Goal: Check status: Check status

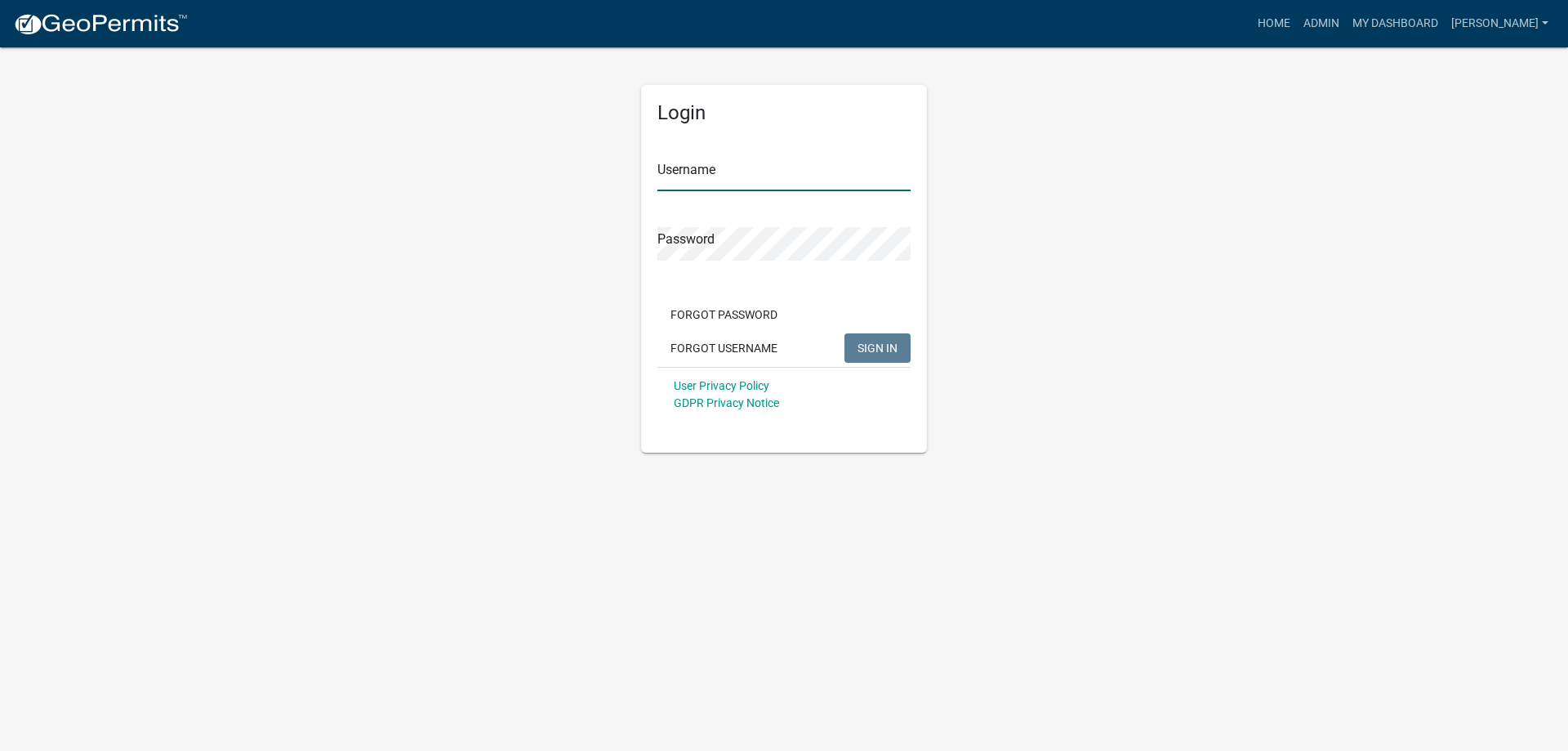
type input "[PERSON_NAME]"
click at [879, 346] on span "SIGN IN" at bounding box center [878, 347] width 40 height 13
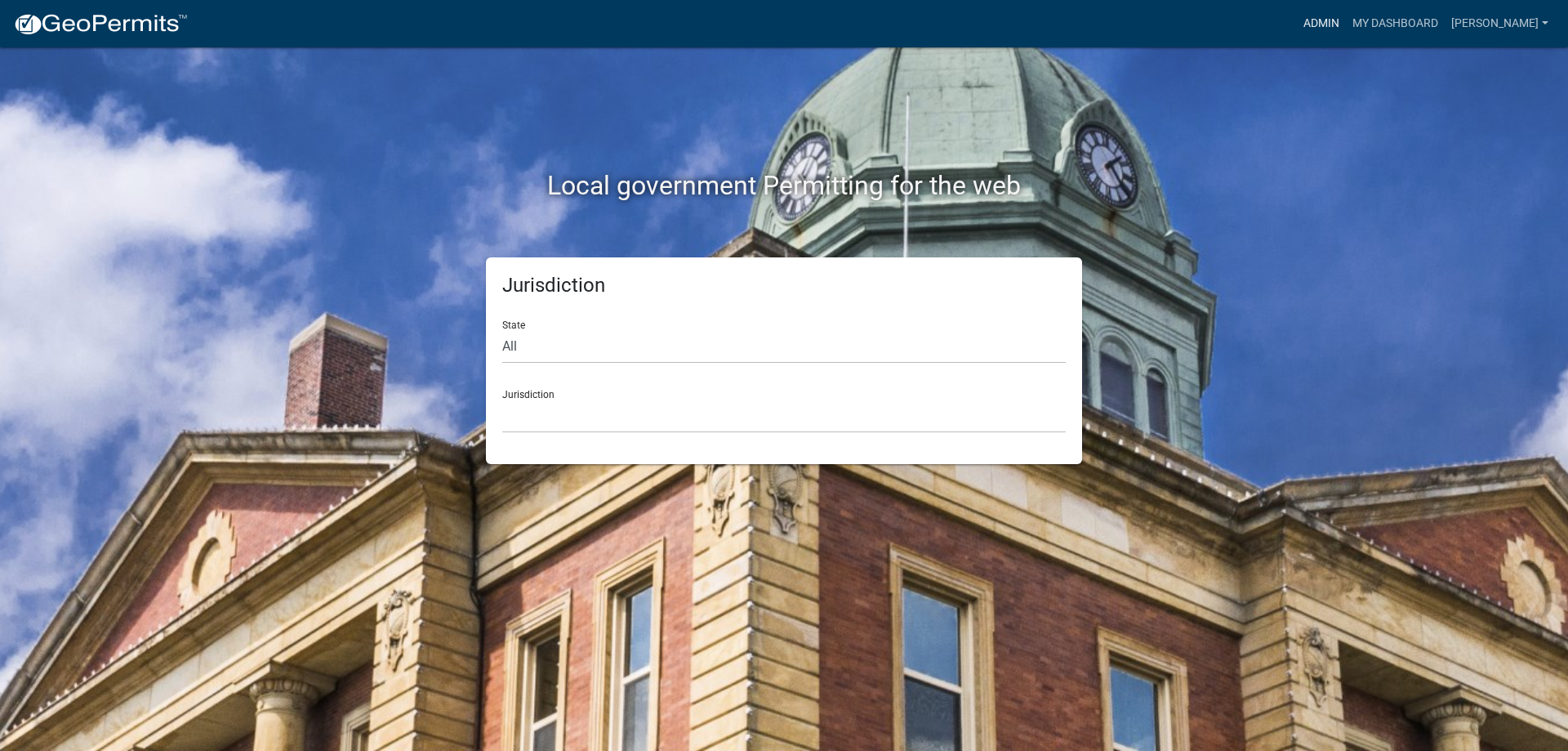
click at [1346, 21] on link "Admin" at bounding box center [1322, 24] width 49 height 31
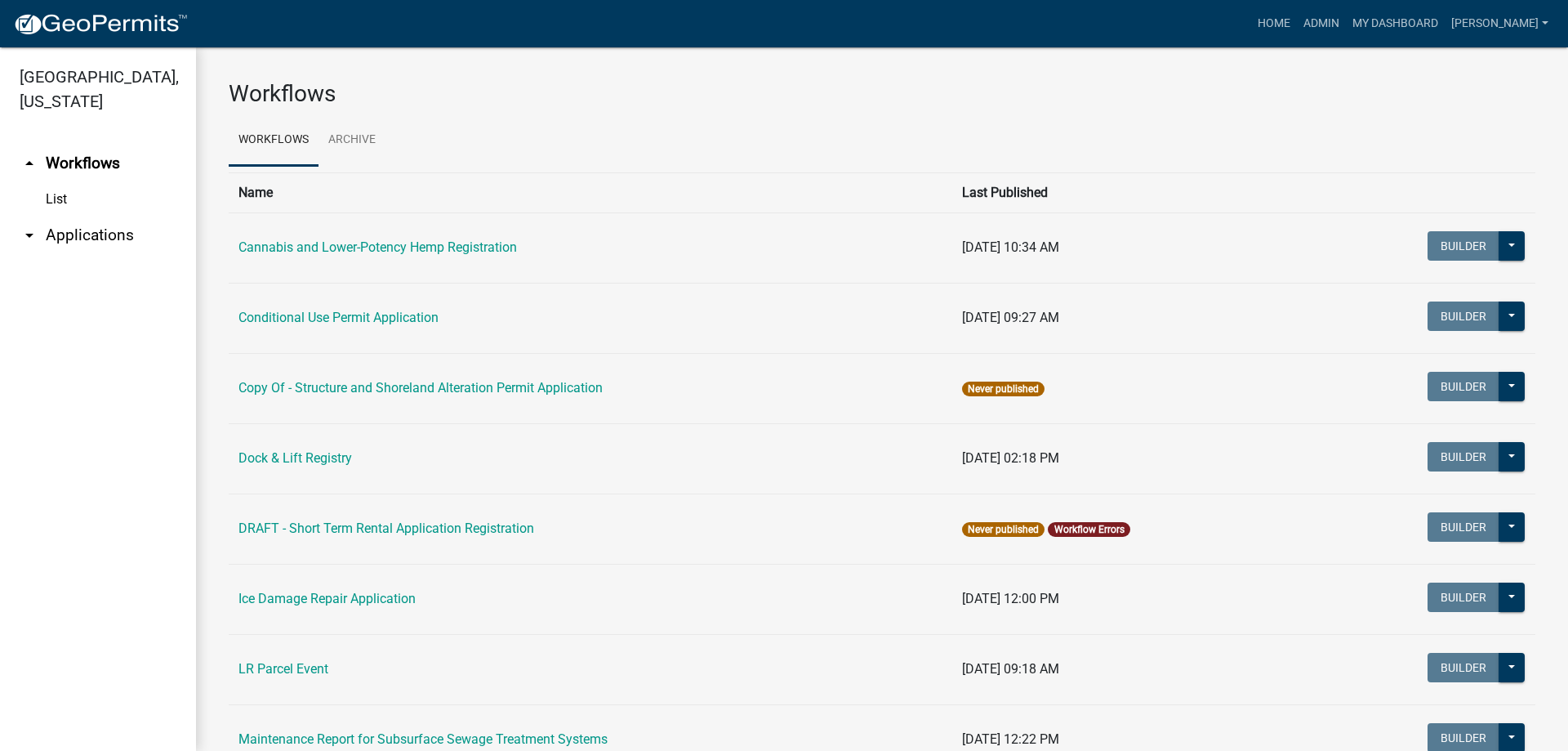
click at [71, 233] on link "arrow_drop_down Applications" at bounding box center [98, 234] width 196 height 39
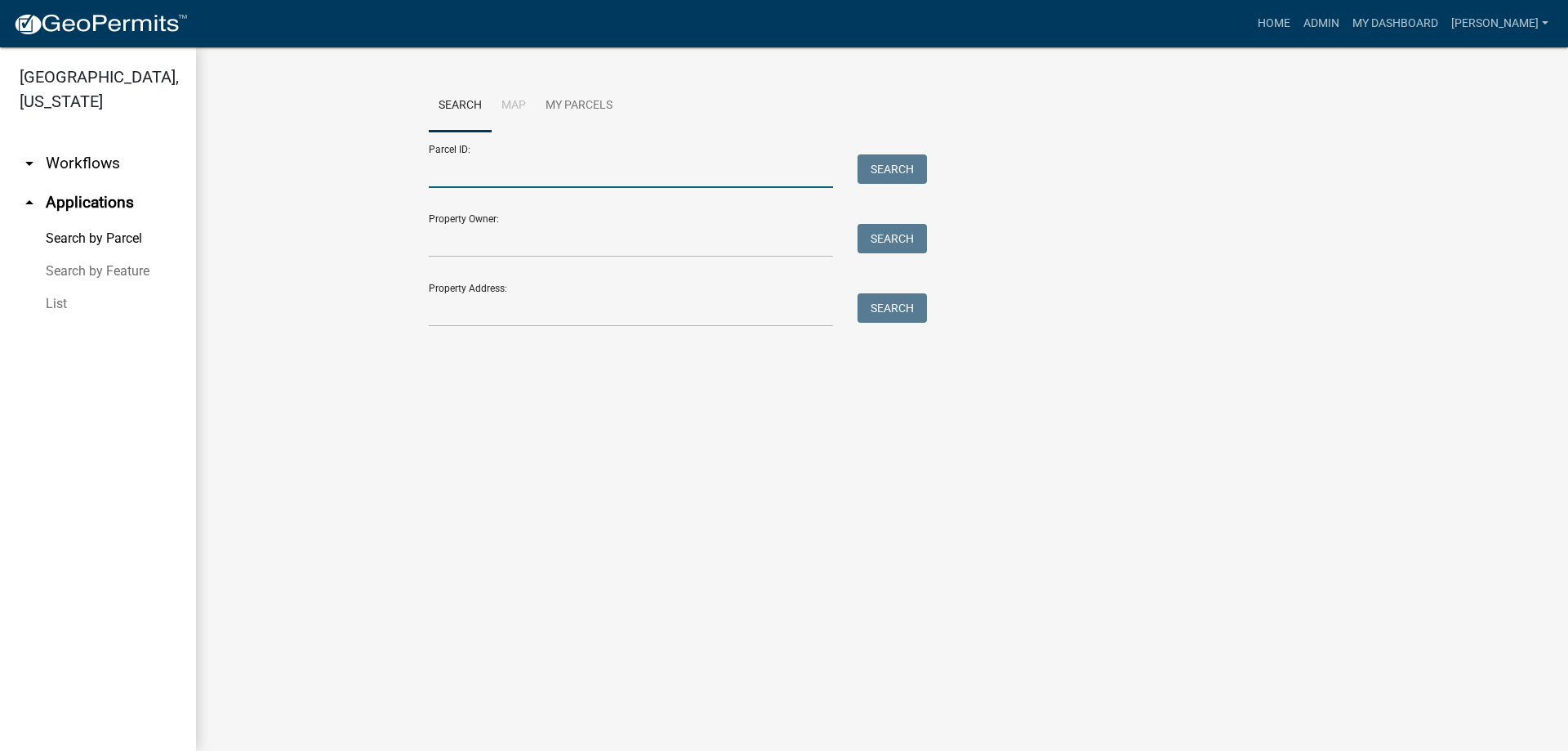
click at [530, 168] on input "Parcel ID:" at bounding box center [631, 171] width 404 height 33
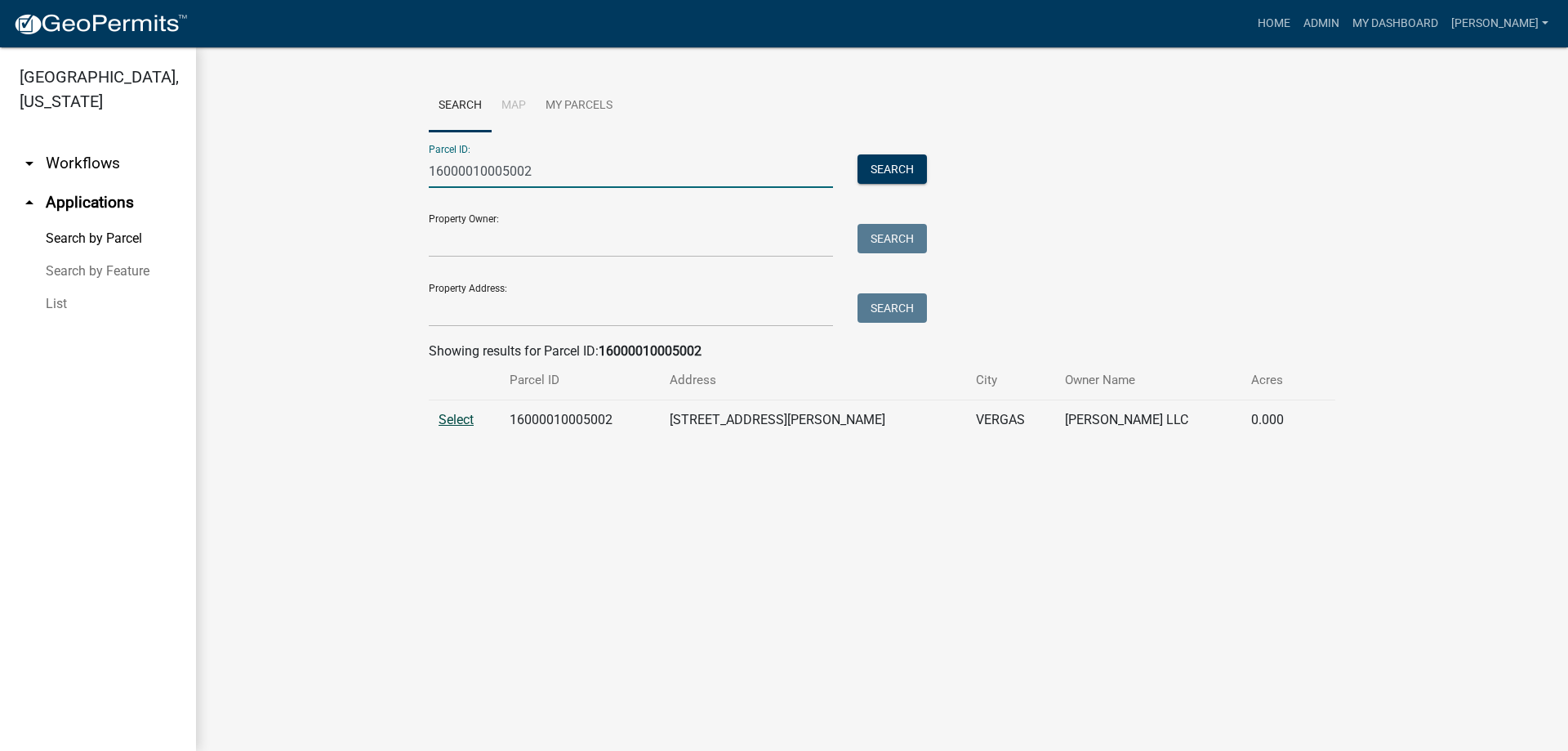
type input "16000010005002"
click at [452, 421] on span "Select" at bounding box center [456, 419] width 35 height 15
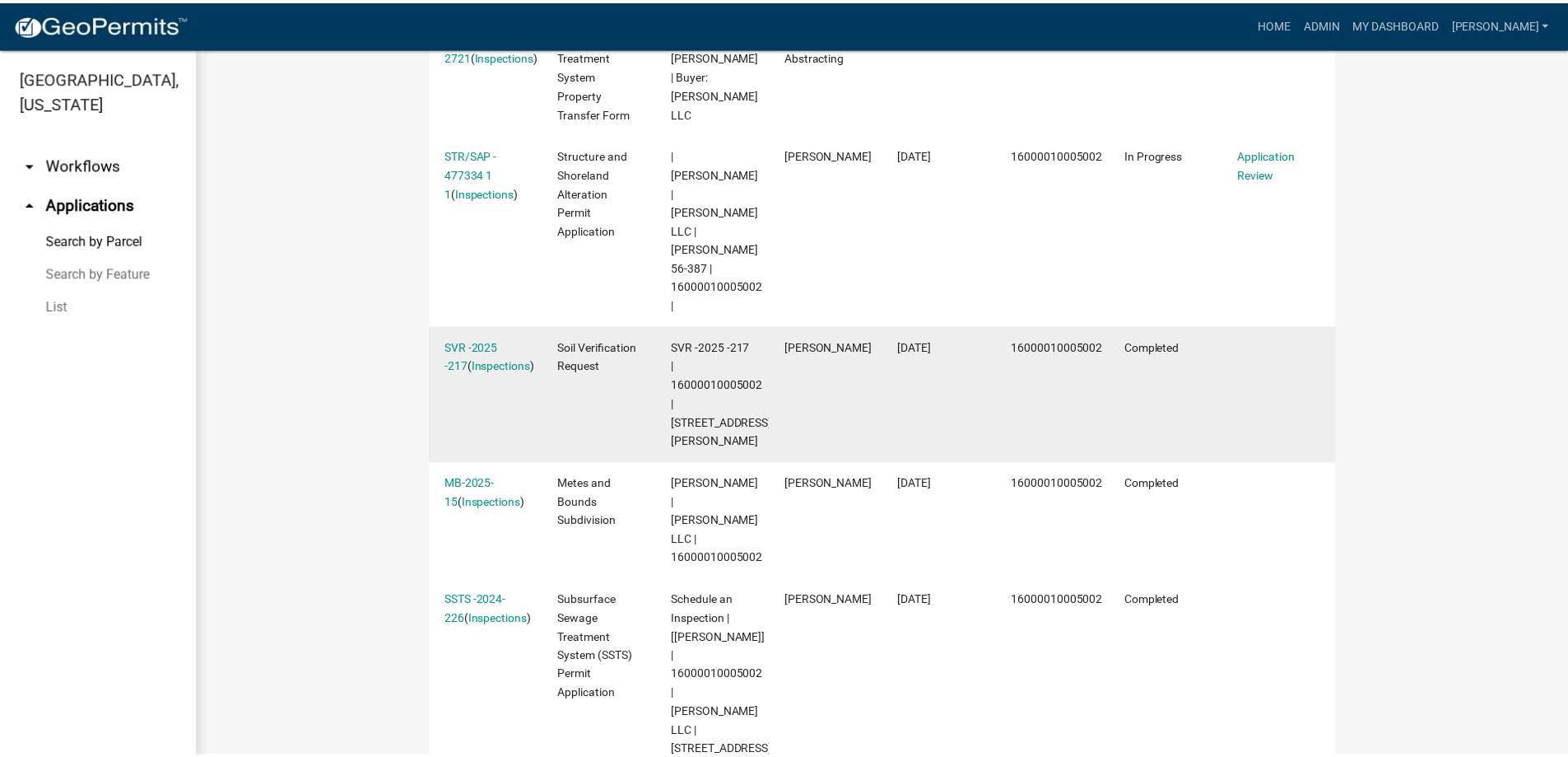
scroll to position [603, 0]
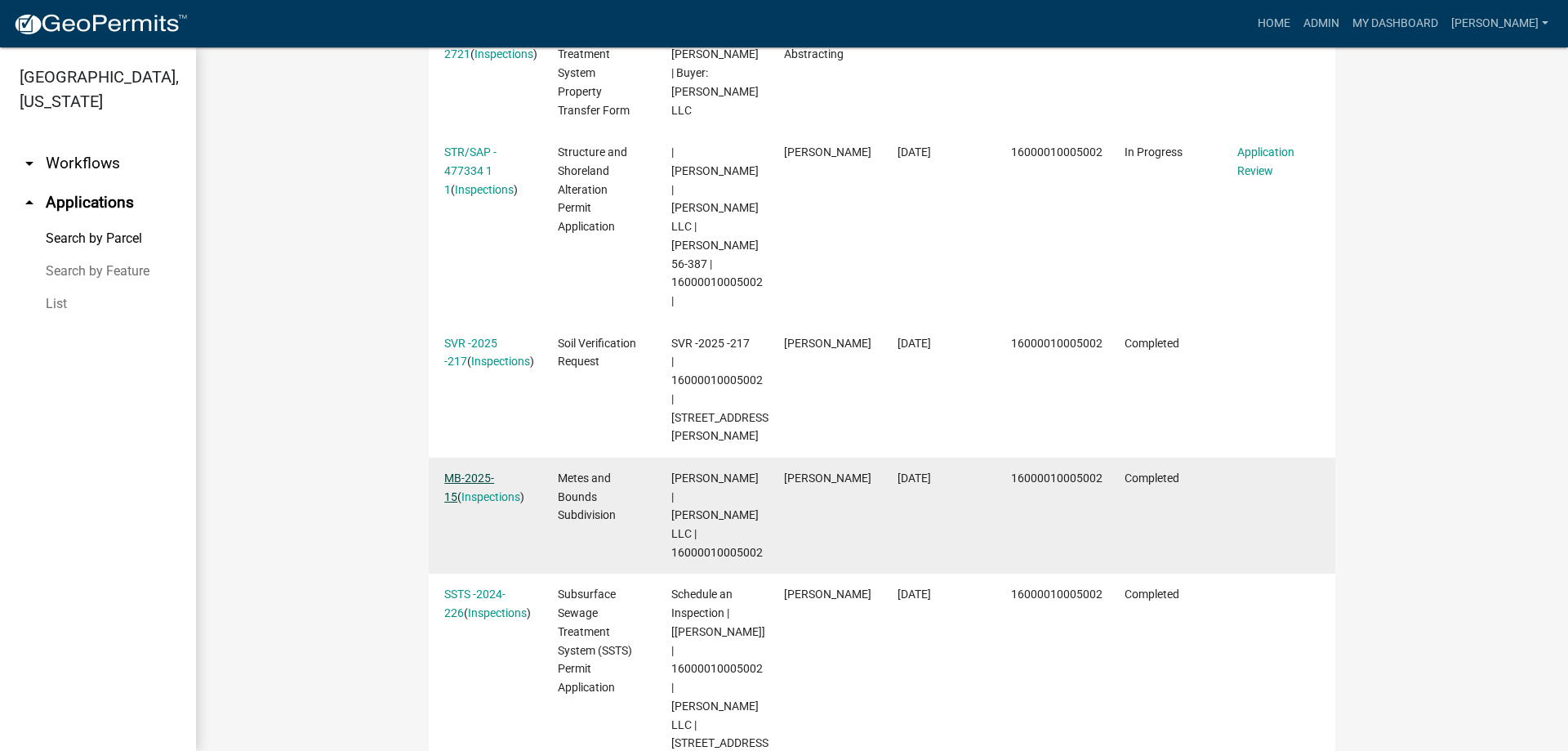
click at [471, 471] on link "MB-2025-15" at bounding box center [469, 487] width 50 height 32
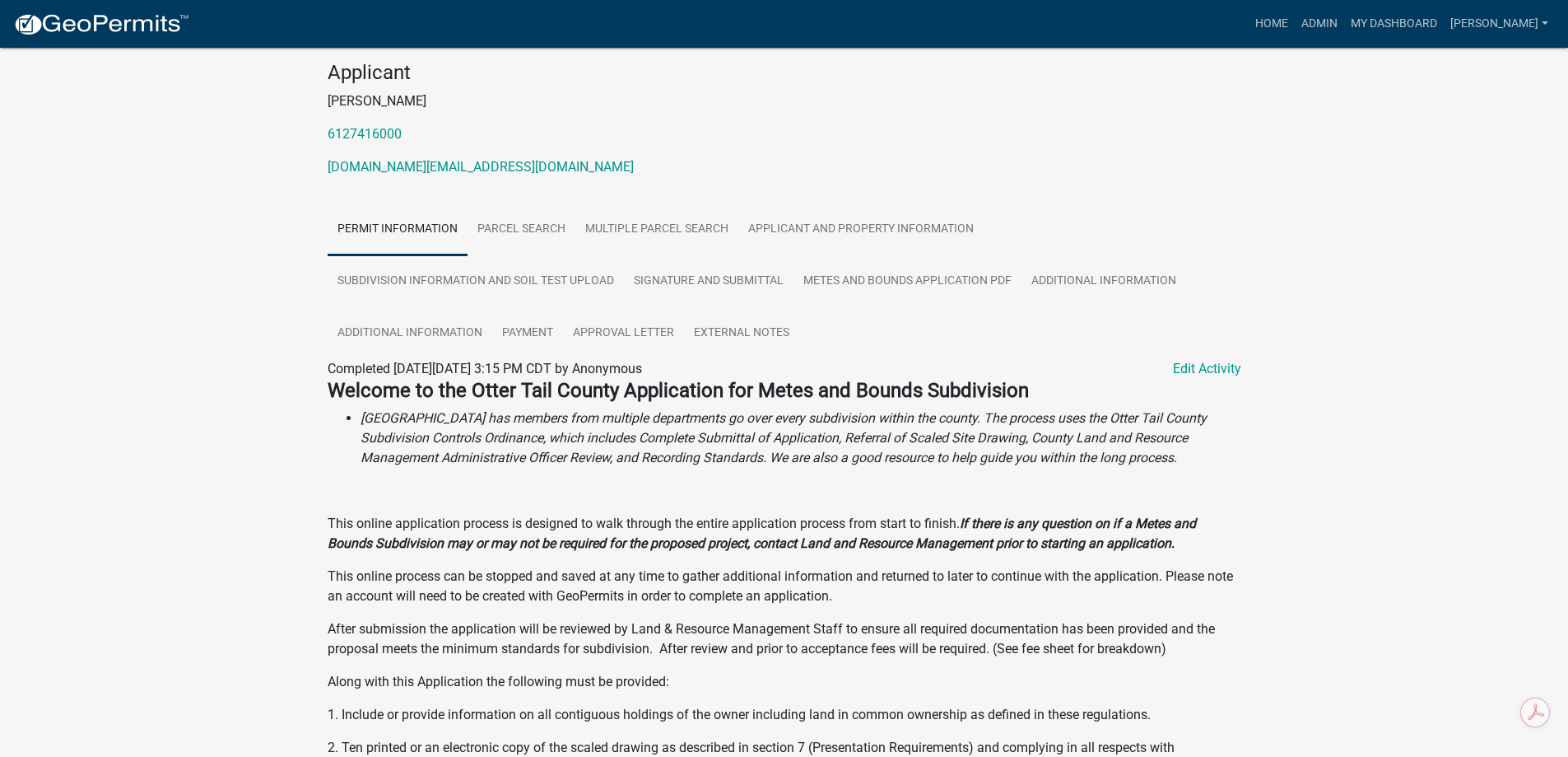
scroll to position [165, 0]
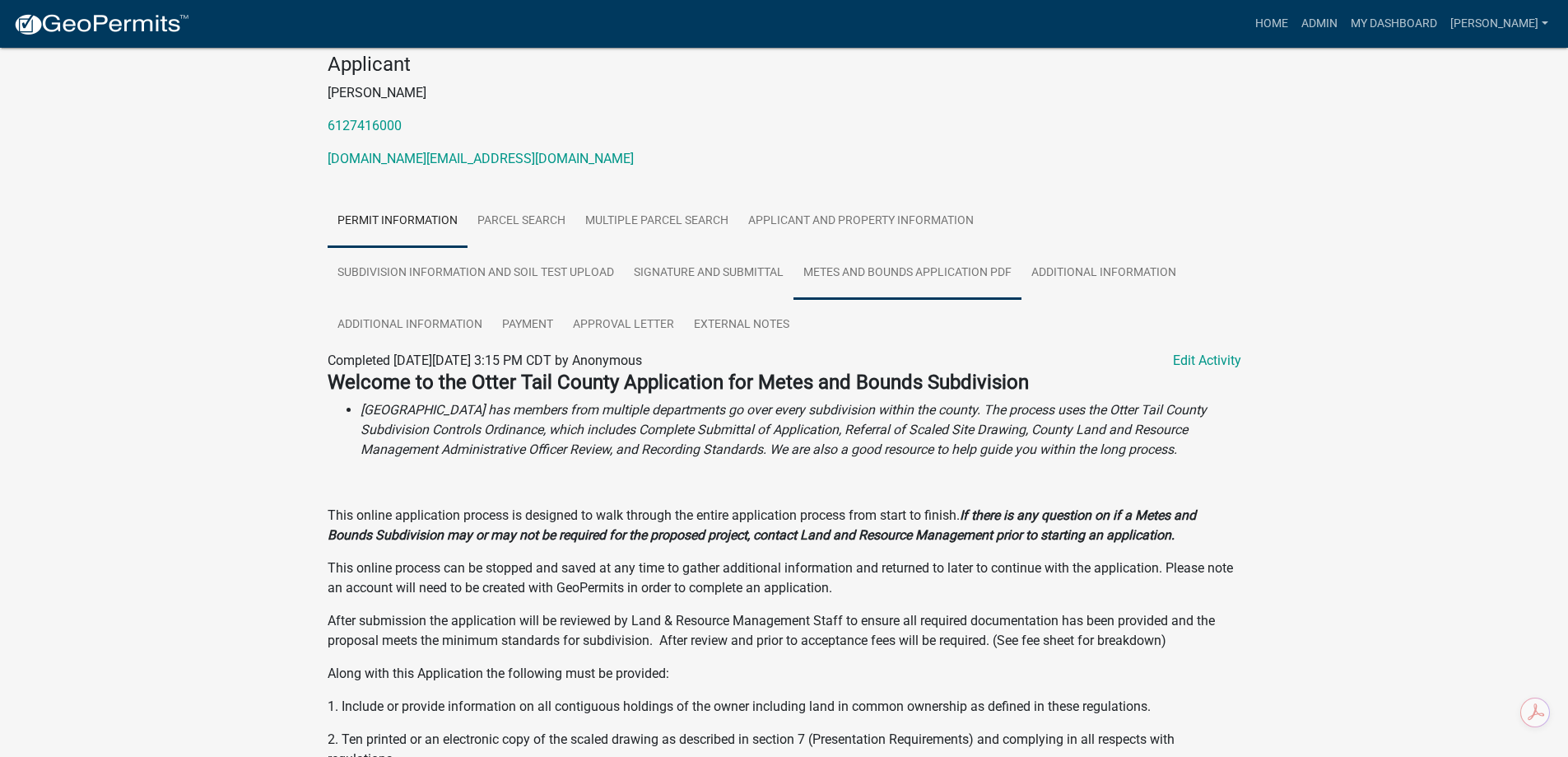
click at [879, 267] on link "Metes and Bounds Application PDF" at bounding box center [907, 274] width 228 height 53
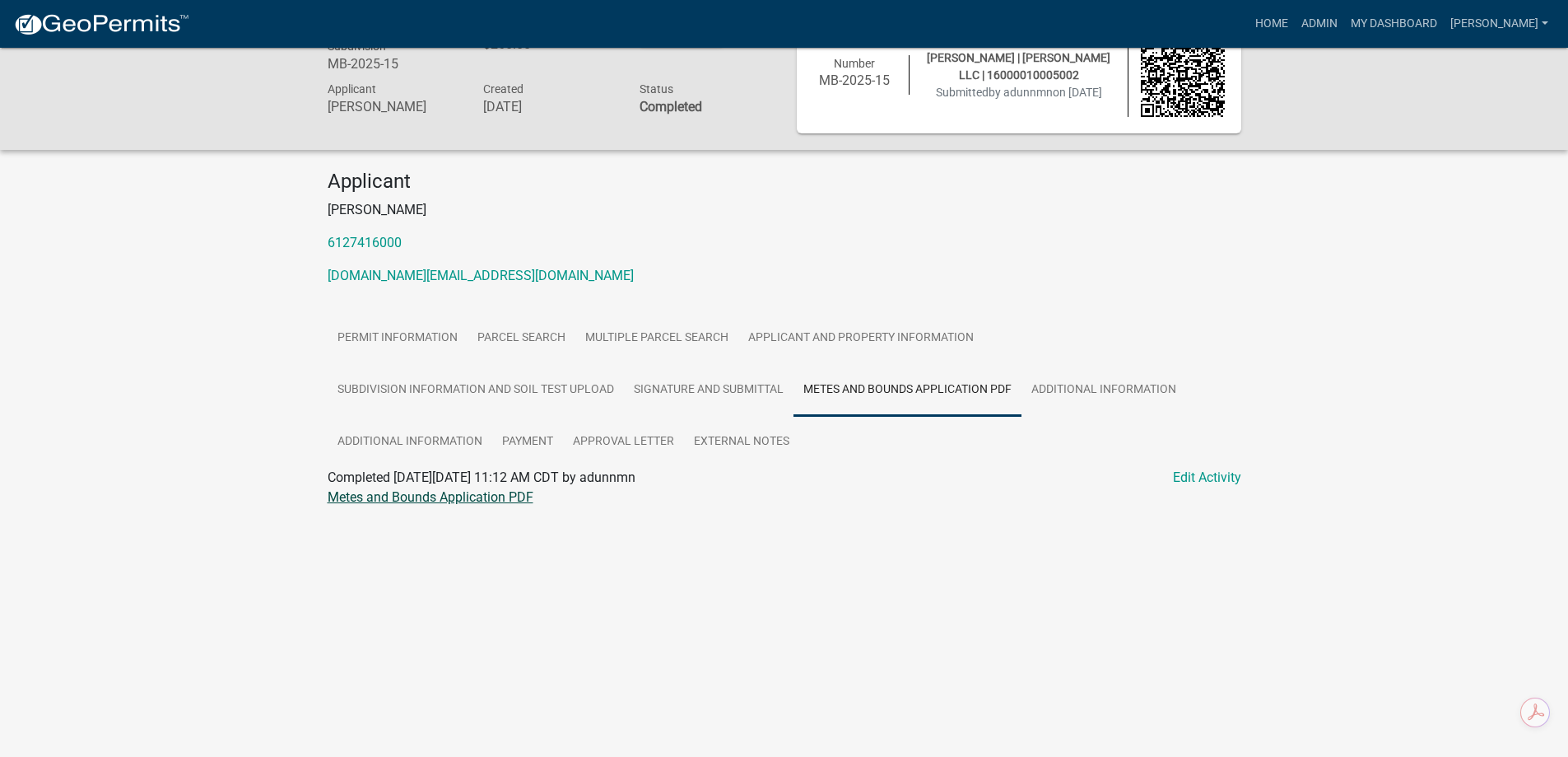
click at [491, 495] on link "Metes and Bounds Application PDF" at bounding box center [430, 496] width 206 height 16
click at [442, 333] on link "Permit Information" at bounding box center [397, 338] width 139 height 53
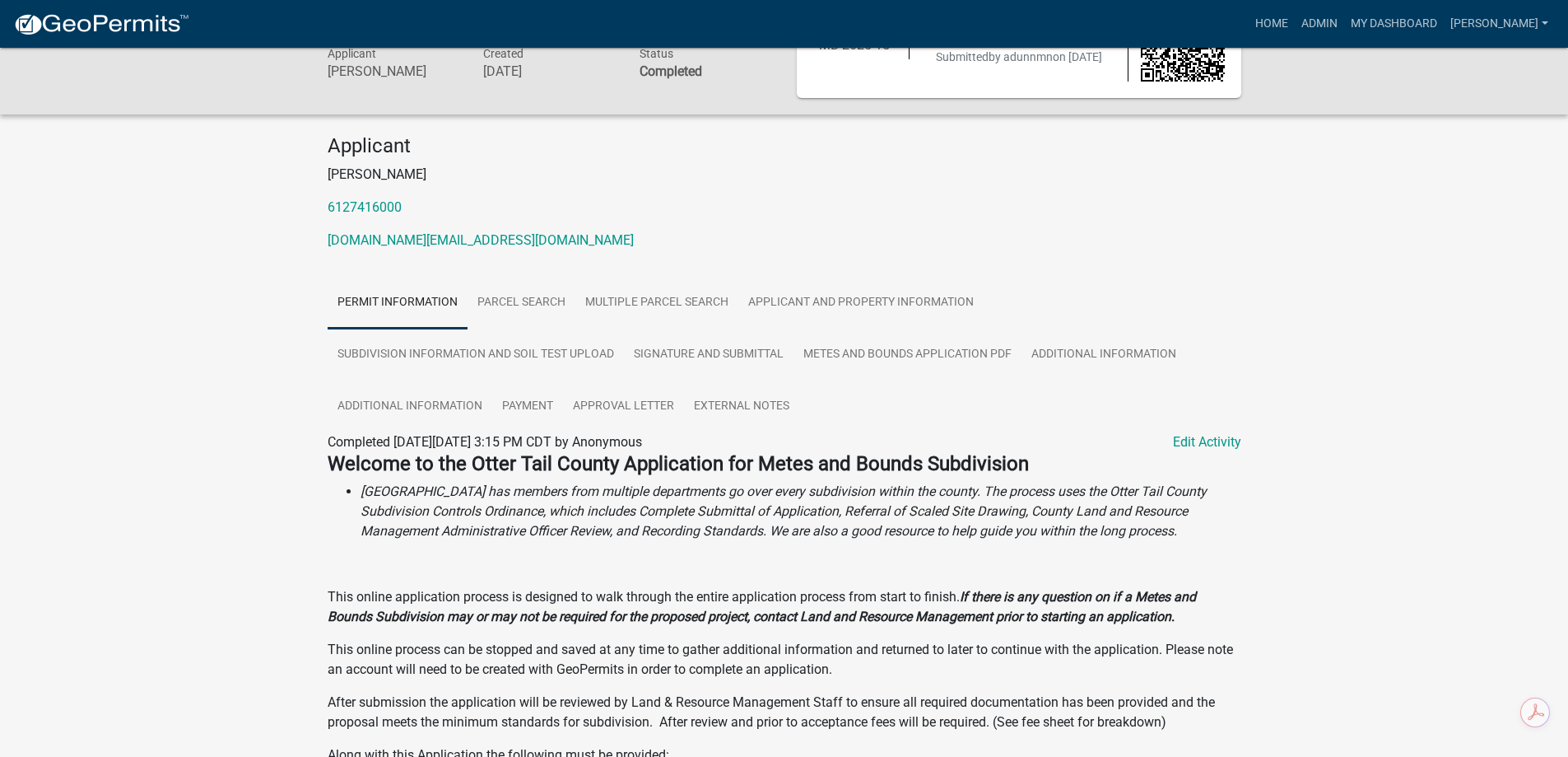
scroll to position [0, 0]
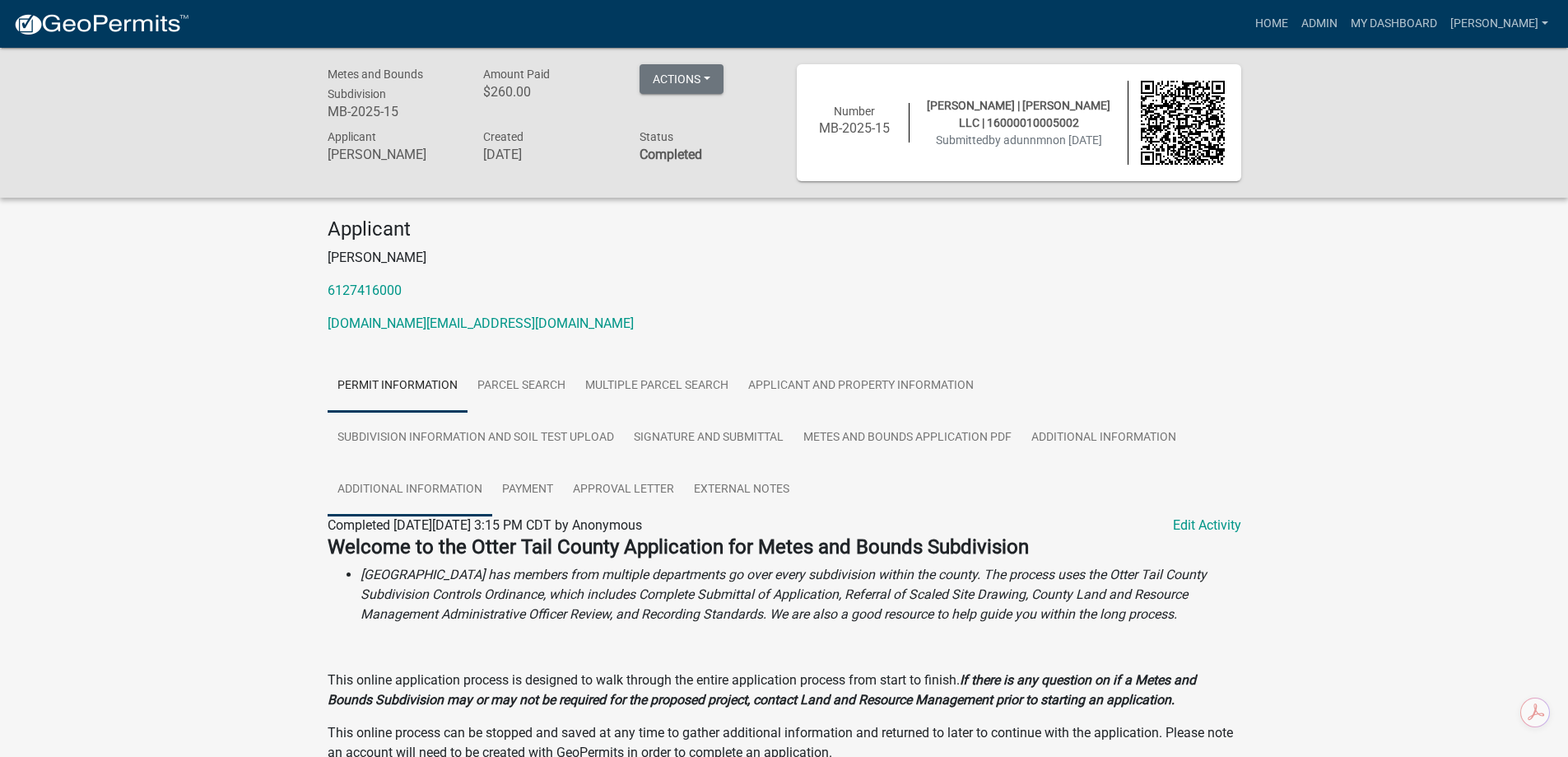
click at [401, 492] on link "Additional Information" at bounding box center [409, 490] width 165 height 53
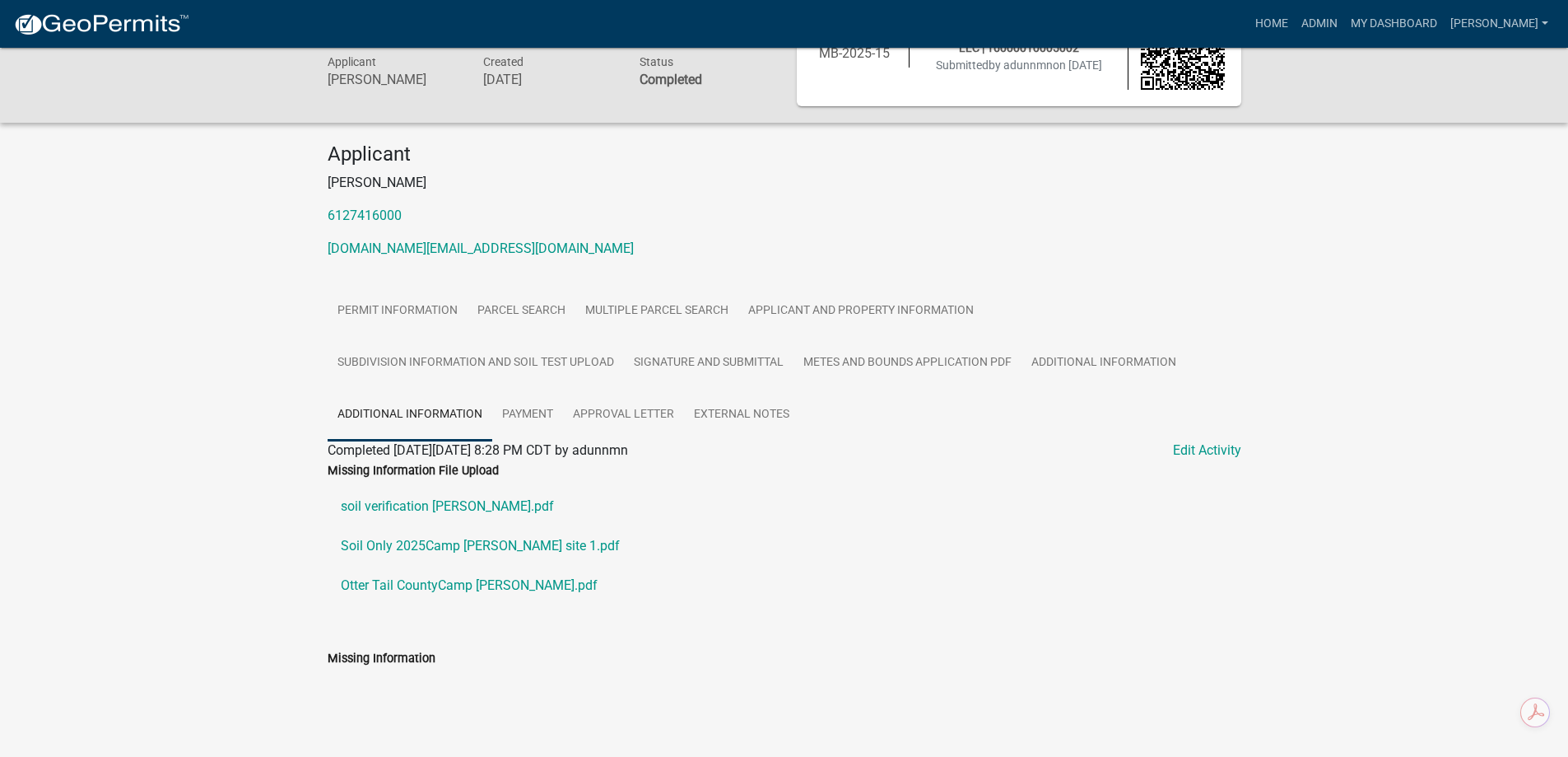
scroll to position [92, 0]
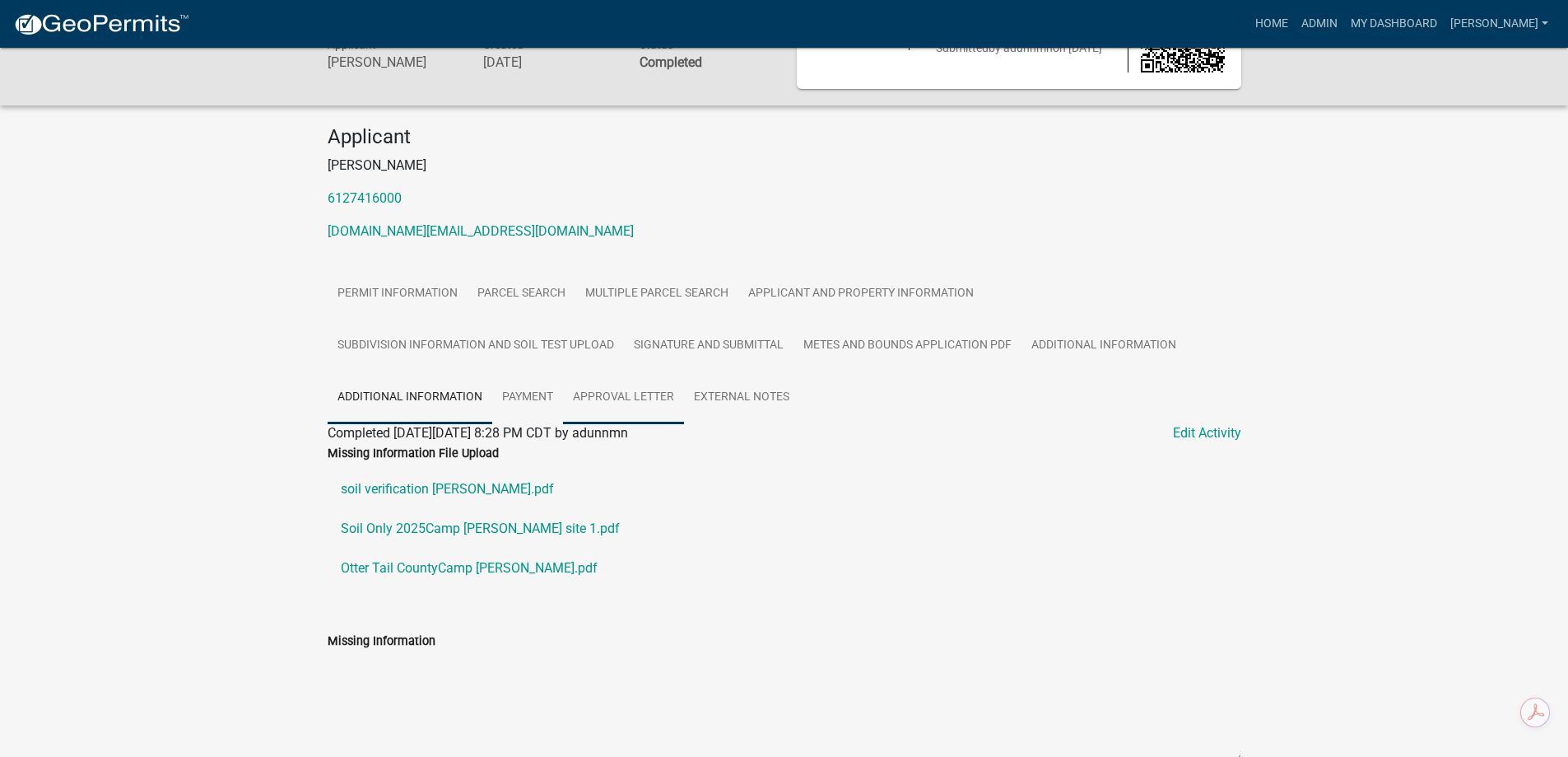
click at [613, 399] on link "Approval Letter" at bounding box center [624, 398] width 121 height 53
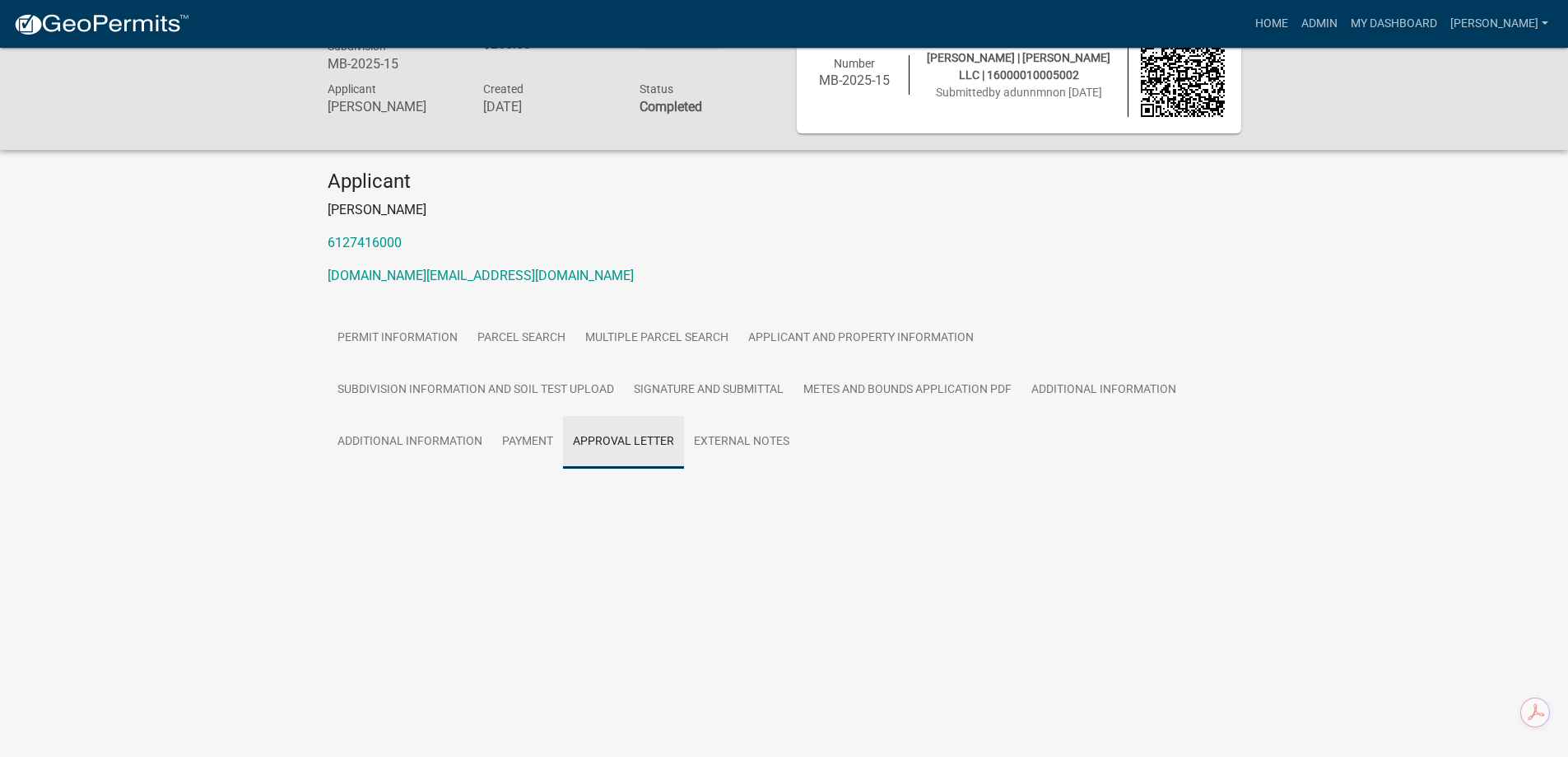
scroll to position [47, 0]
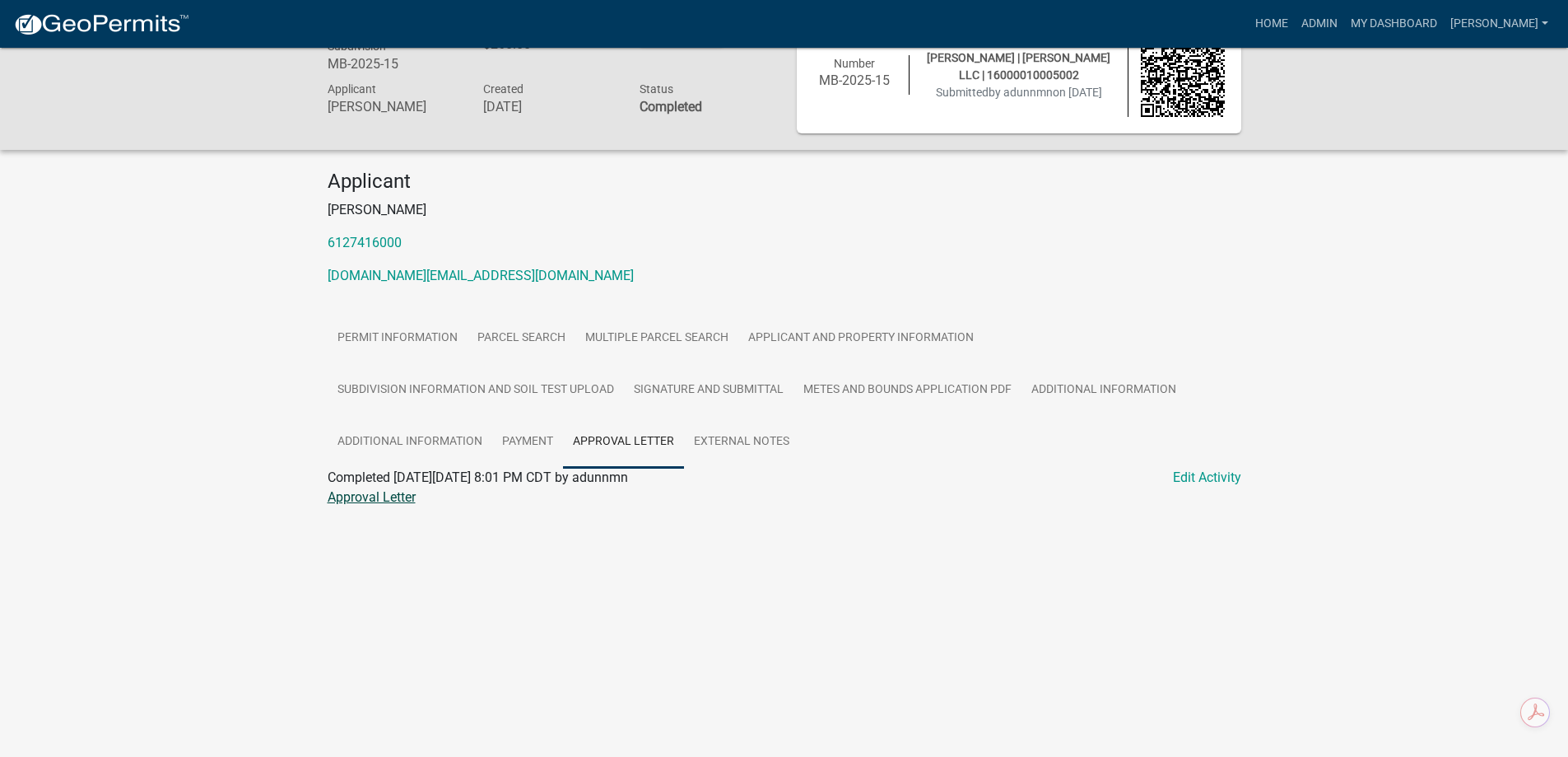
click at [363, 503] on link "Approval Letter" at bounding box center [371, 496] width 88 height 16
